Goal: Check status: Check status

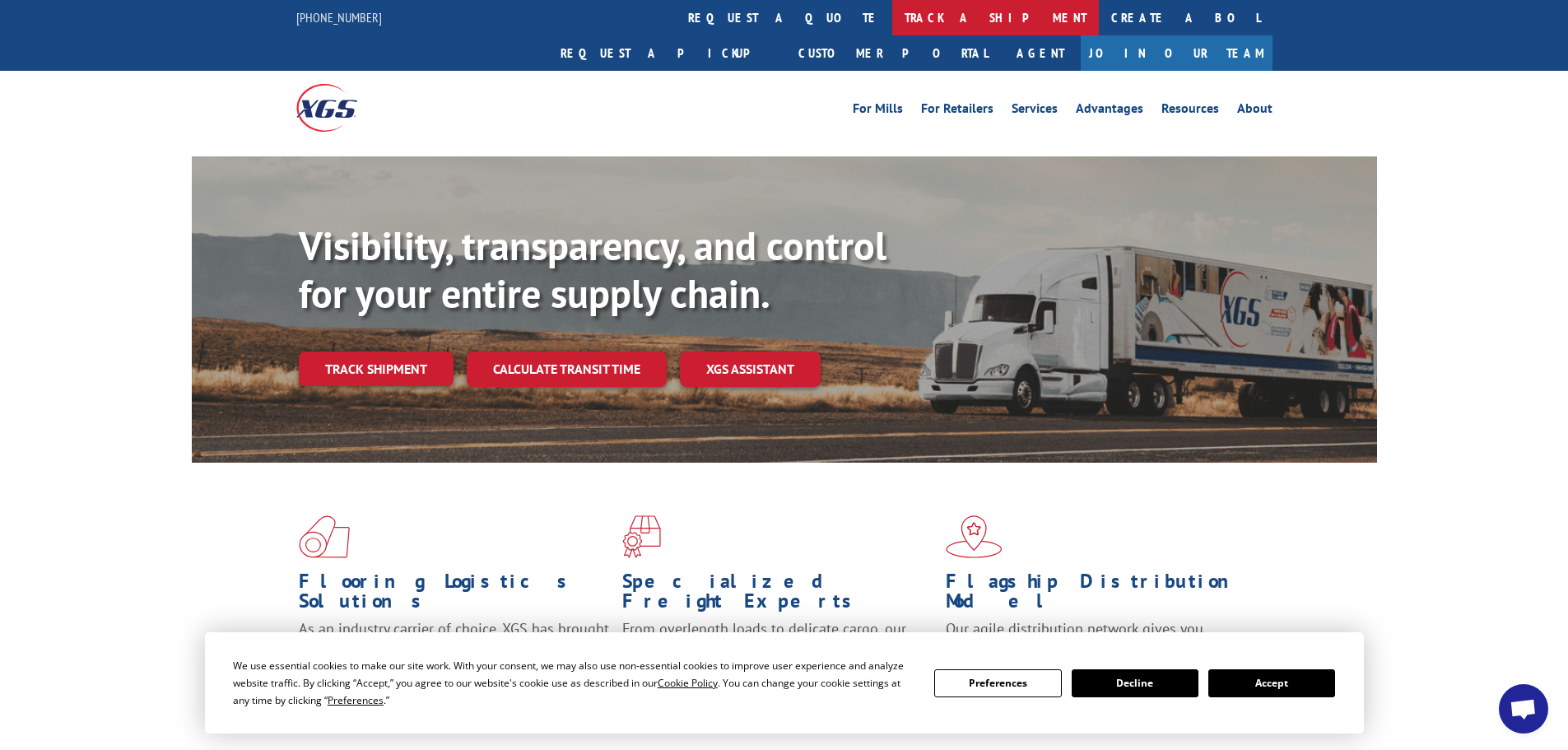
click at [892, 16] on link "track a shipment" at bounding box center [995, 17] width 207 height 36
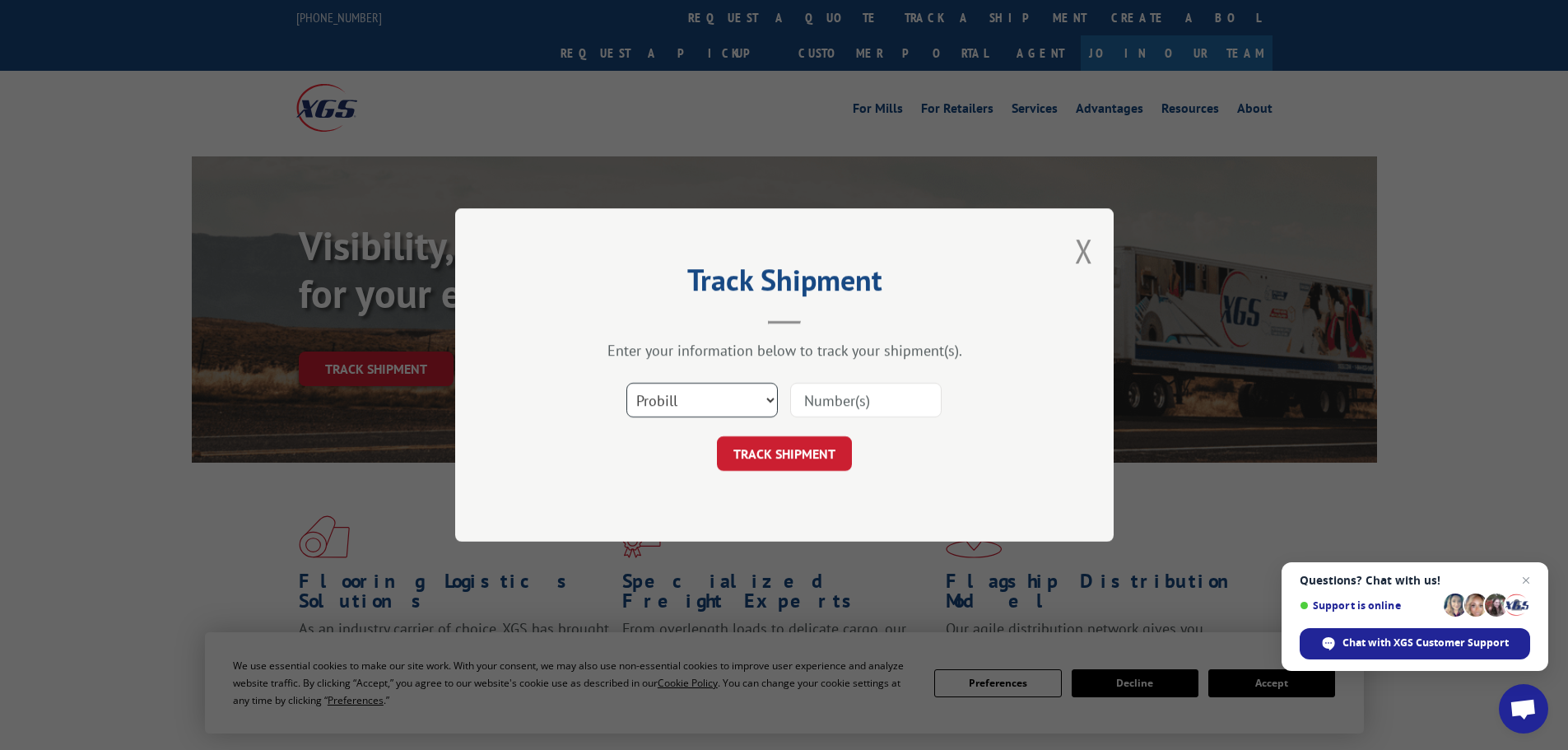
drag, startPoint x: 692, startPoint y: 401, endPoint x: 682, endPoint y: 403, distance: 10.2
click at [692, 401] on select "Select category... Probill BOL PO" at bounding box center [701, 400] width 152 height 35
select select "bol"
click at [626, 382] on select "Select category... Probill BOL PO" at bounding box center [701, 400] width 152 height 35
click at [862, 413] on input at bounding box center [866, 400] width 152 height 35
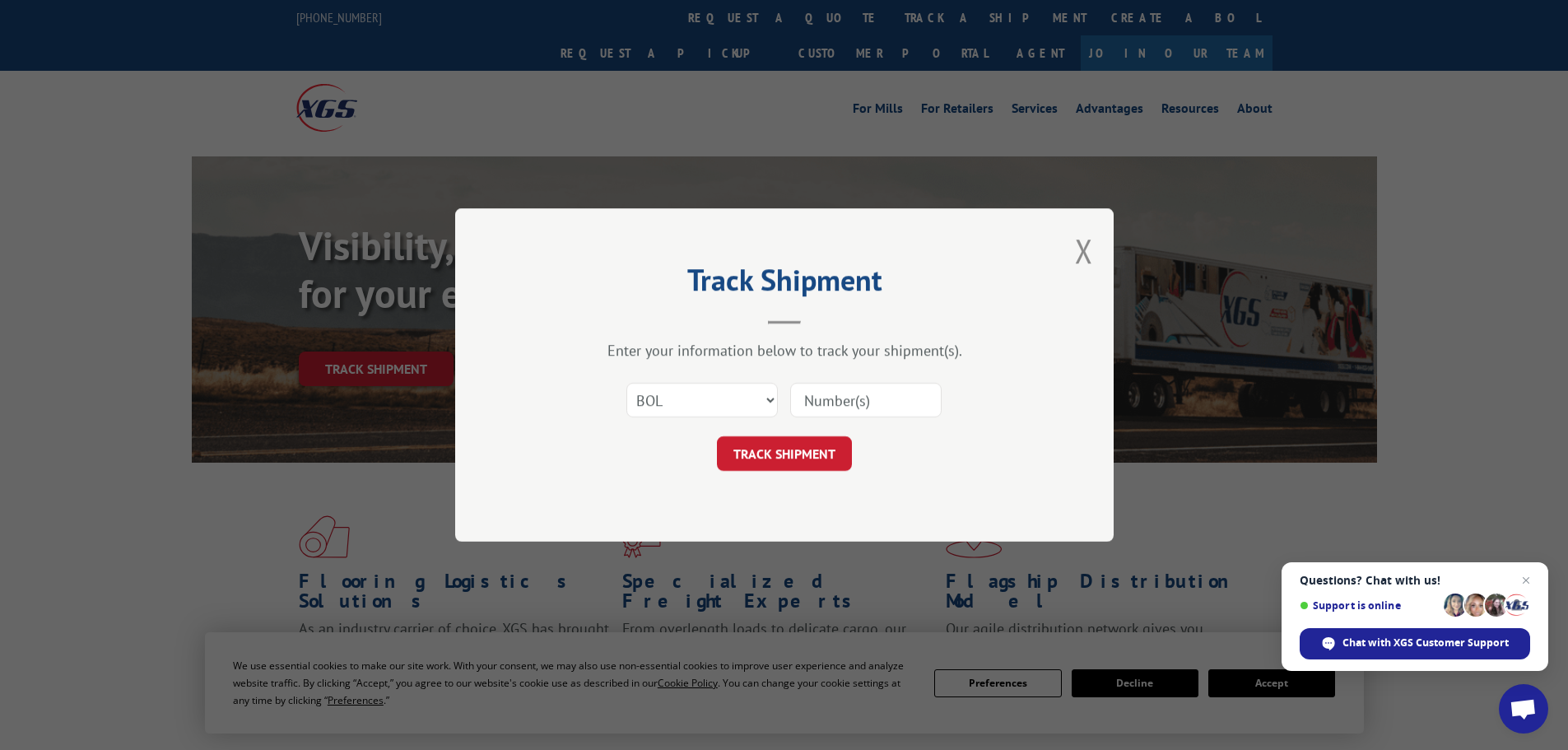
paste input "17260268"
type input "17260268"
click at [814, 454] on button "TRACK SHIPMENT" at bounding box center [784, 454] width 135 height 35
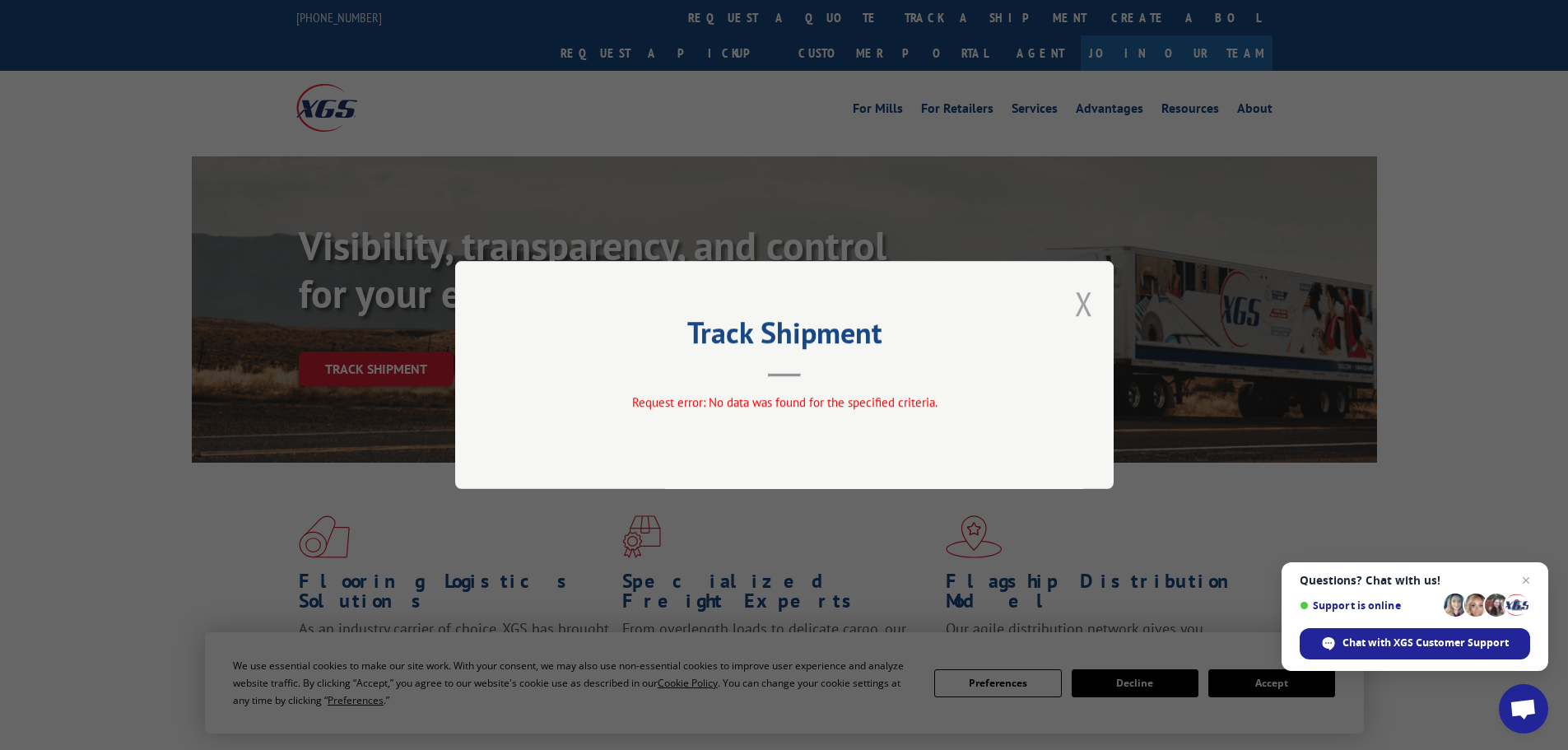
click at [1085, 301] on button "Close modal" at bounding box center [1084, 302] width 18 height 43
